Goal: Transaction & Acquisition: Book appointment/travel/reservation

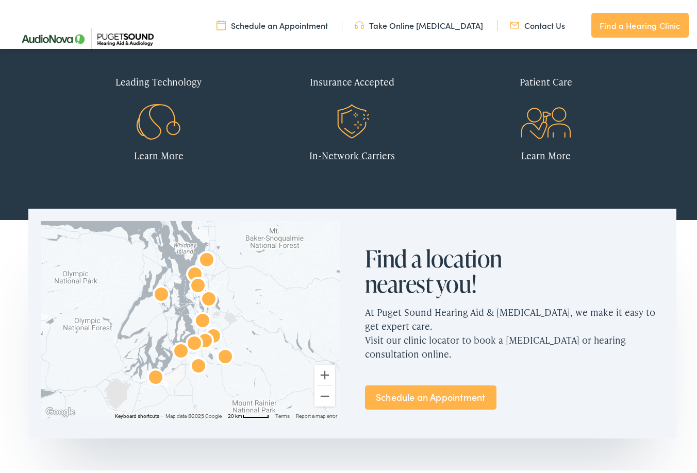
scroll to position [567, 0]
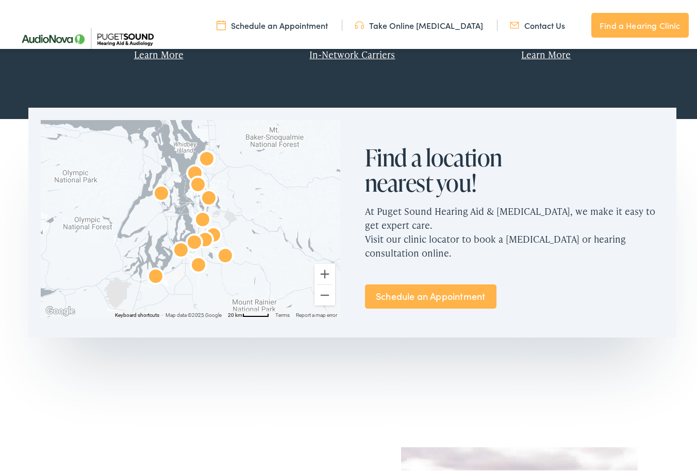
click at [190, 234] on img "AudioNova" at bounding box center [194, 241] width 25 height 25
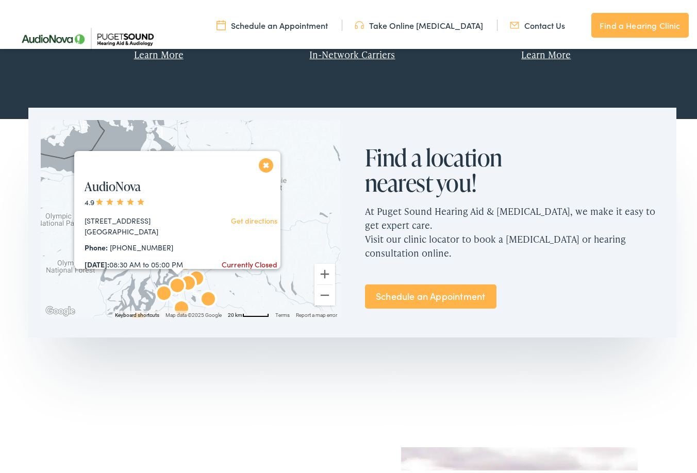
click at [159, 294] on img "AudioNova" at bounding box center [164, 292] width 25 height 25
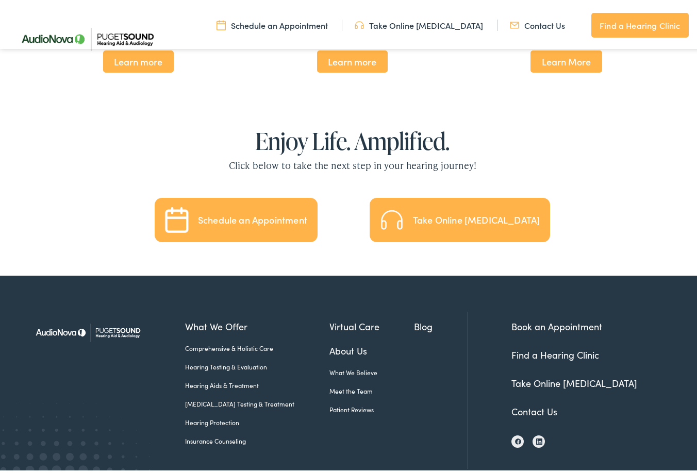
scroll to position [2253, 0]
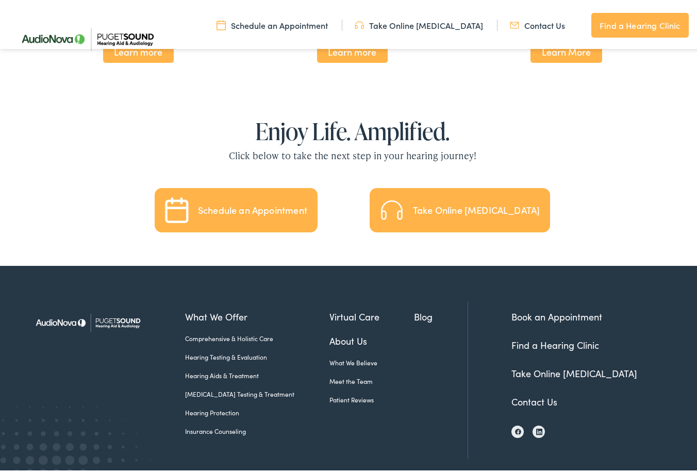
click at [296, 195] on div "Schedule an Appointment" at bounding box center [235, 208] width 143 height 26
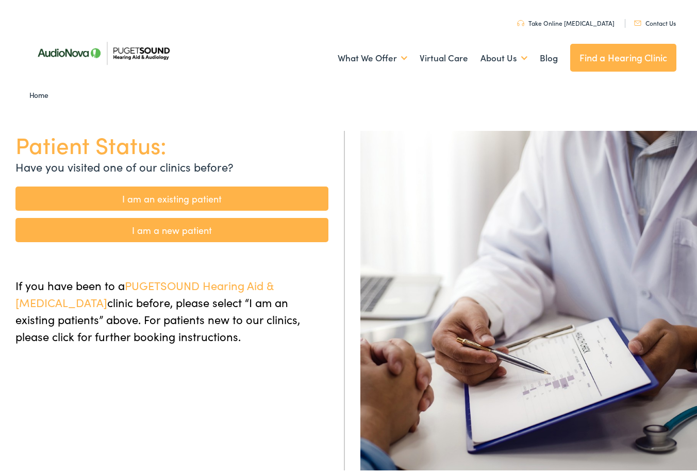
click at [156, 222] on link "I am a new patient" at bounding box center [171, 228] width 313 height 24
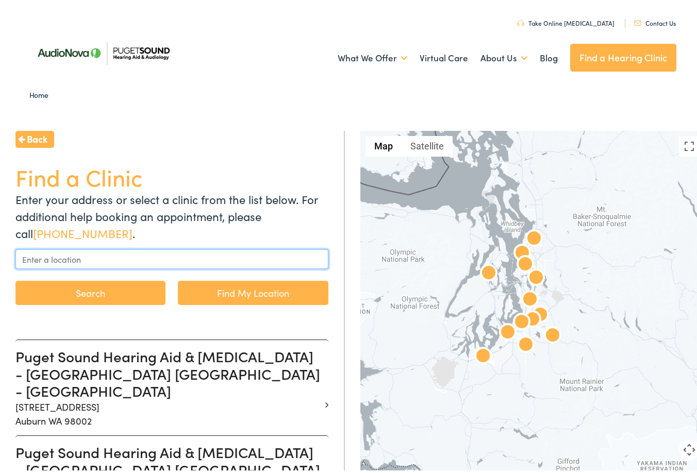
click at [205, 262] on input "text" at bounding box center [171, 257] width 313 height 20
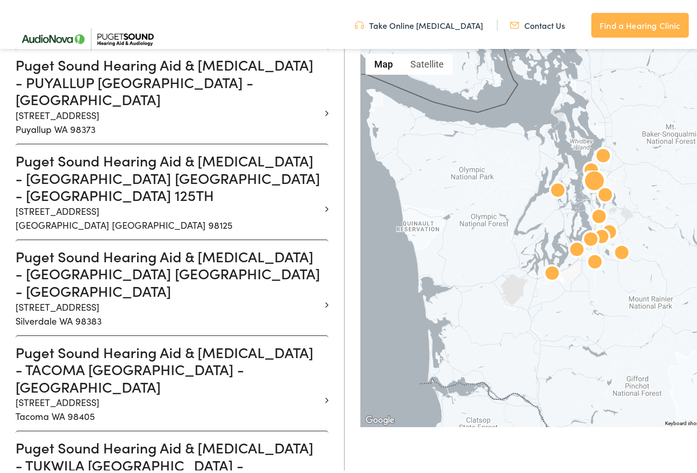
scroll to position [1031, 0]
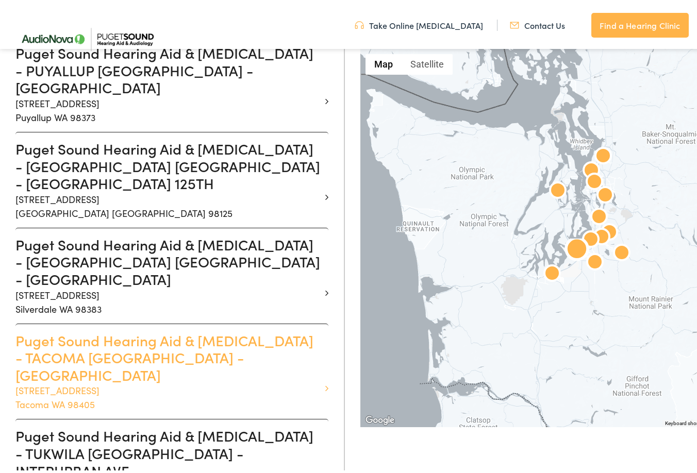
click at [183, 330] on h3 "Puget Sound Hearing Aid & Audiology - TACOMA WA - SOUTH UNION" at bounding box center [167, 356] width 305 height 52
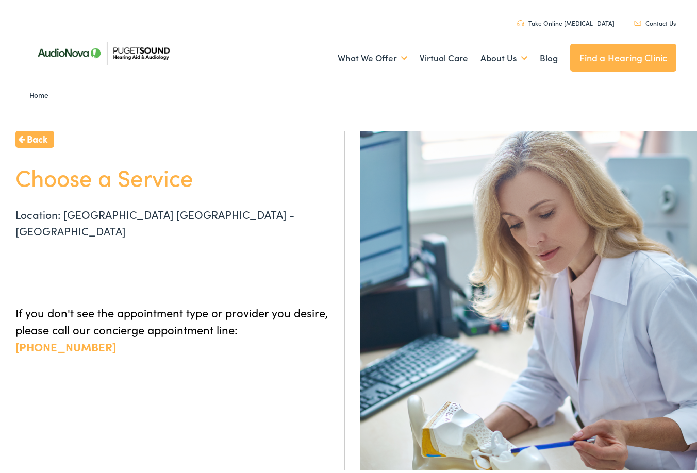
click at [183, 206] on p "Location: TACOMA WA - SOUTH UNION" at bounding box center [171, 220] width 313 height 39
click at [76, 201] on p "Location: TACOMA WA - SOUTH UNION" at bounding box center [171, 220] width 313 height 39
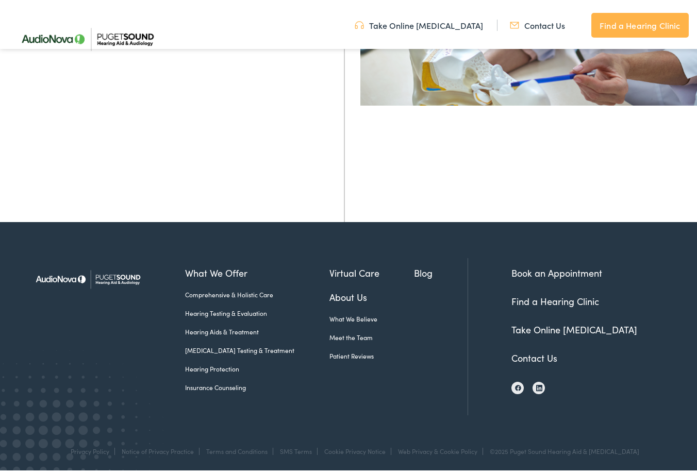
scroll to position [17, 0]
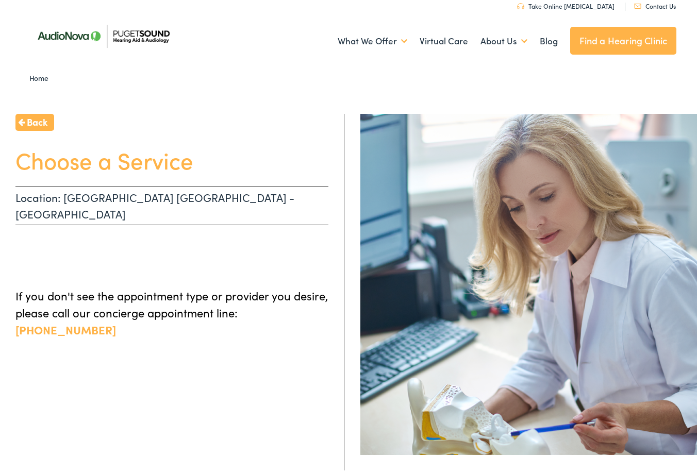
click at [116, 319] on link "855-720-0767" at bounding box center [65, 327] width 101 height 16
